Goal: Task Accomplishment & Management: Use online tool/utility

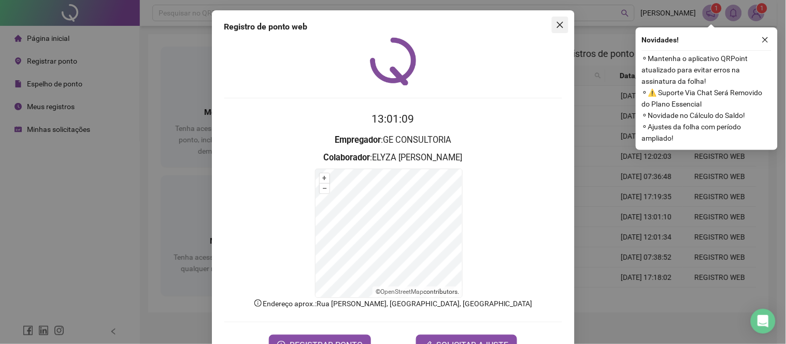
click at [558, 29] on button "Close" at bounding box center [560, 25] width 17 height 17
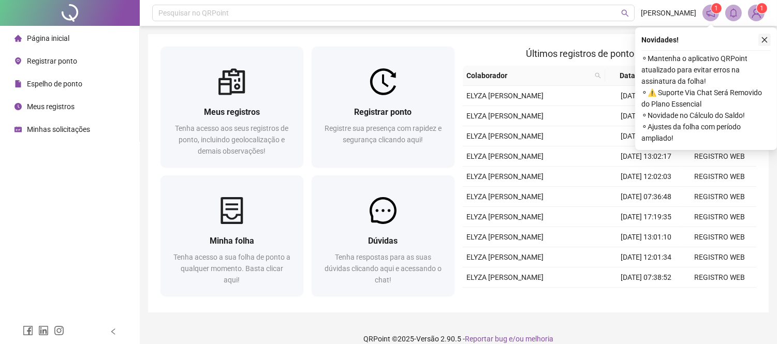
click at [767, 37] on icon "close" at bounding box center [765, 40] width 6 height 6
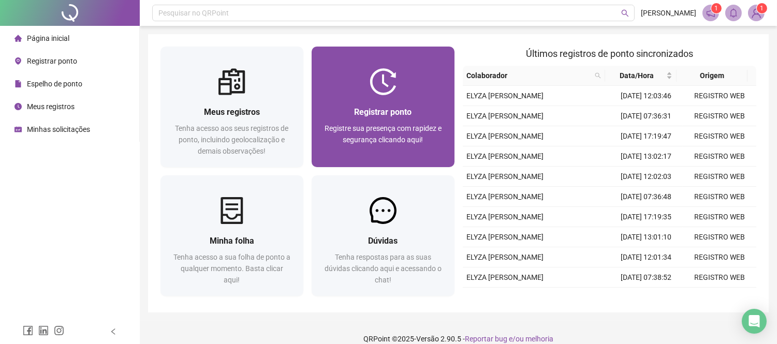
click at [352, 133] on div "Registre sua presença com rapidez e segurança clicando aqui!" at bounding box center [383, 140] width 118 height 34
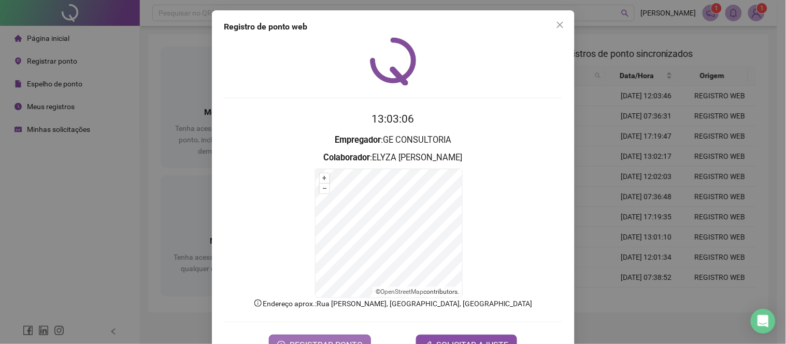
click at [310, 339] on span "REGISTRAR PONTO" at bounding box center [326, 345] width 73 height 12
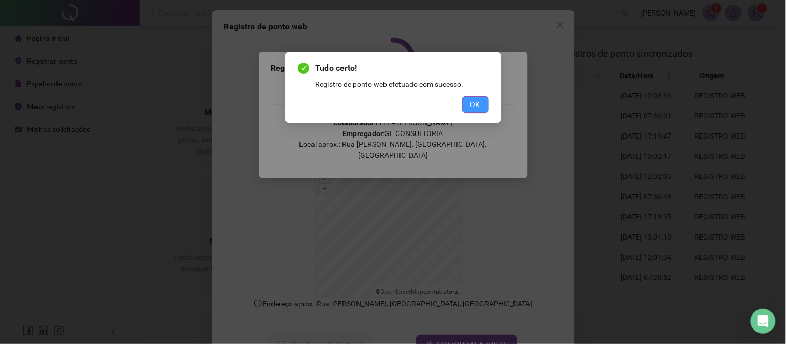
click at [472, 106] on span "OK" at bounding box center [475, 104] width 10 height 11
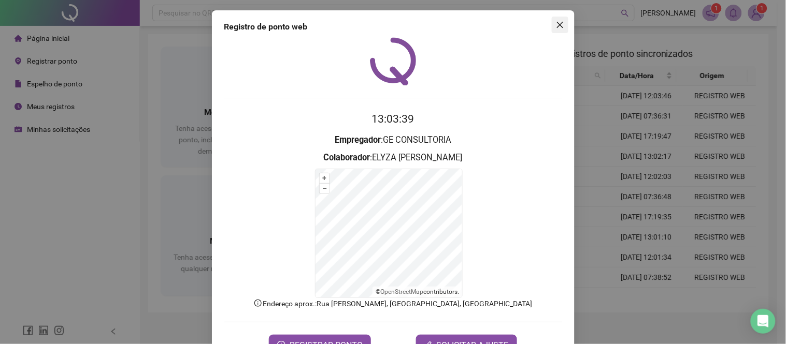
click at [555, 29] on button "Close" at bounding box center [560, 25] width 17 height 17
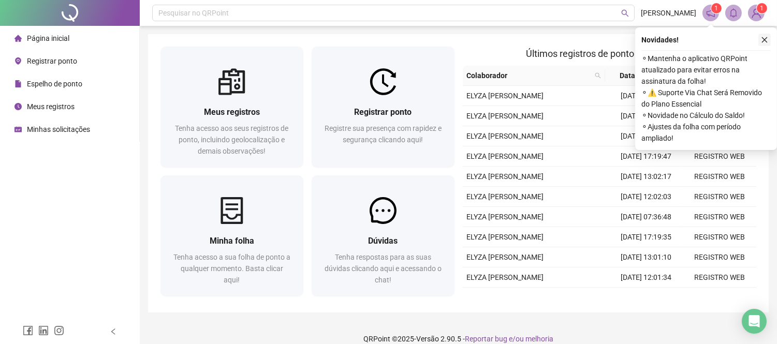
click at [763, 36] on icon "close" at bounding box center [764, 39] width 7 height 7
